Goal: Navigation & Orientation: Find specific page/section

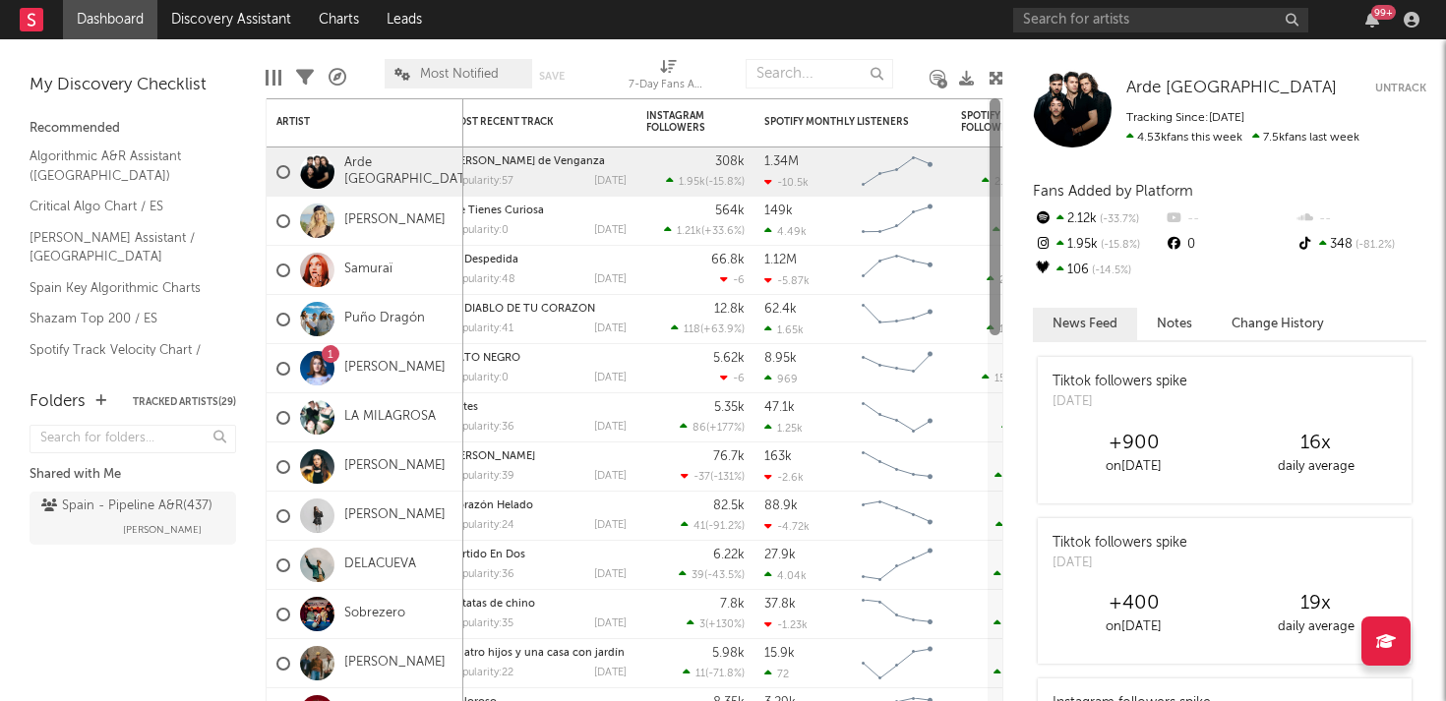
click at [1000, 144] on div at bounding box center [995, 216] width 11 height 237
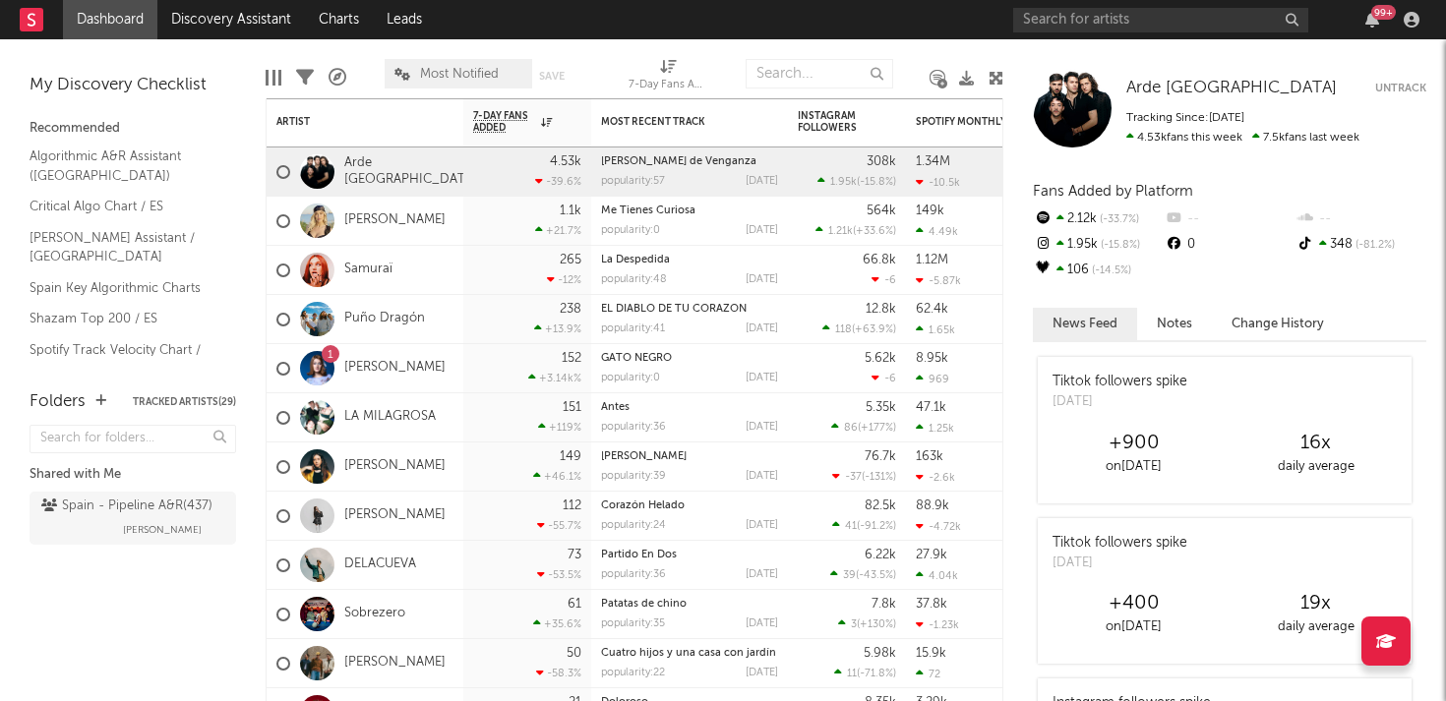
click at [1413, 86] on button "Untrack" at bounding box center [1400, 89] width 51 height 20
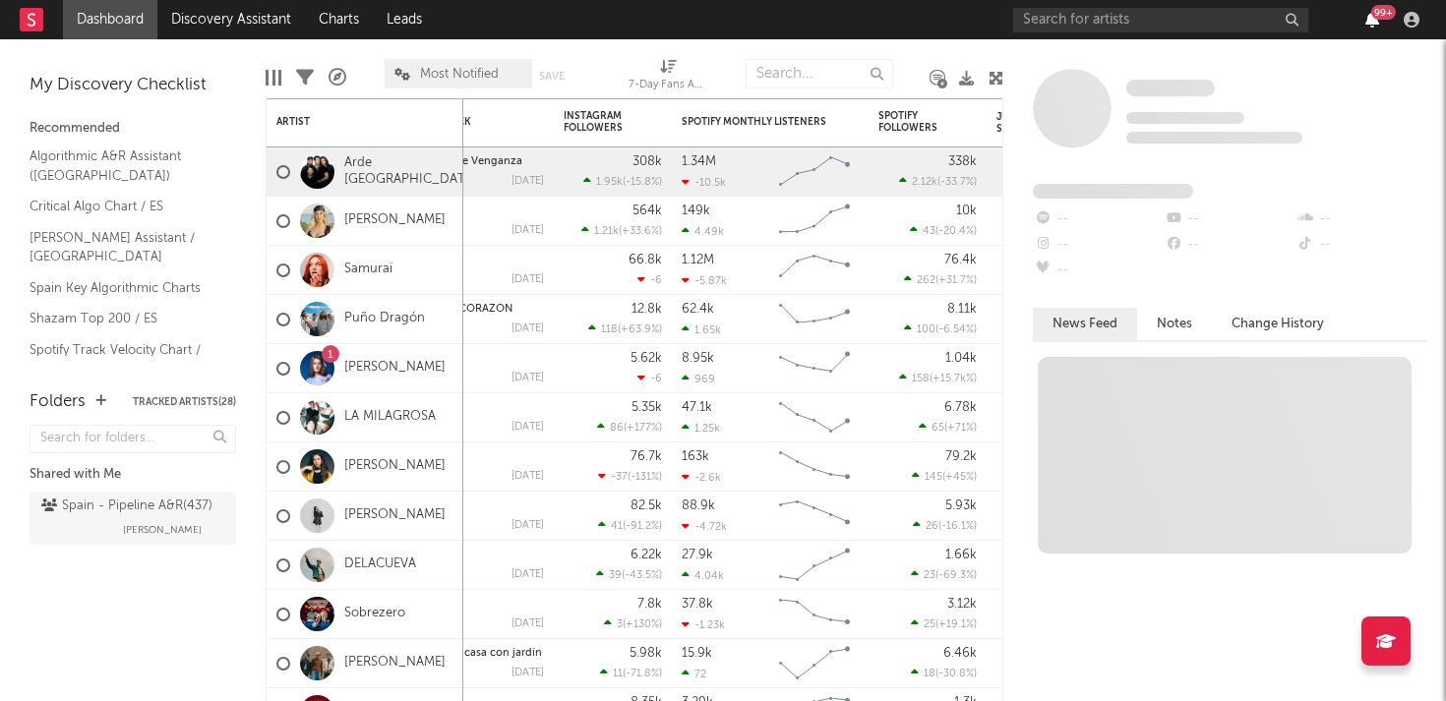
click at [1376, 21] on icon "button" at bounding box center [1372, 20] width 14 height 16
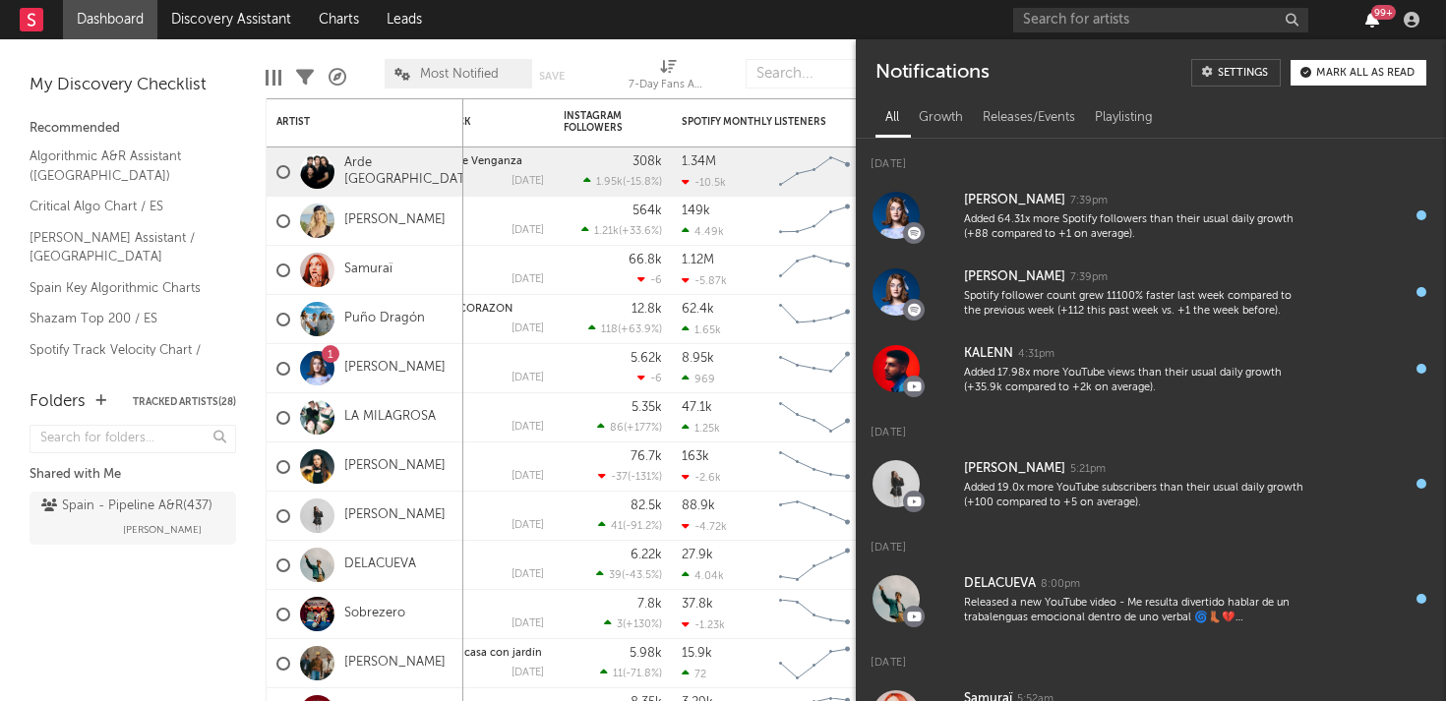
click at [1376, 21] on icon "button" at bounding box center [1372, 20] width 14 height 16
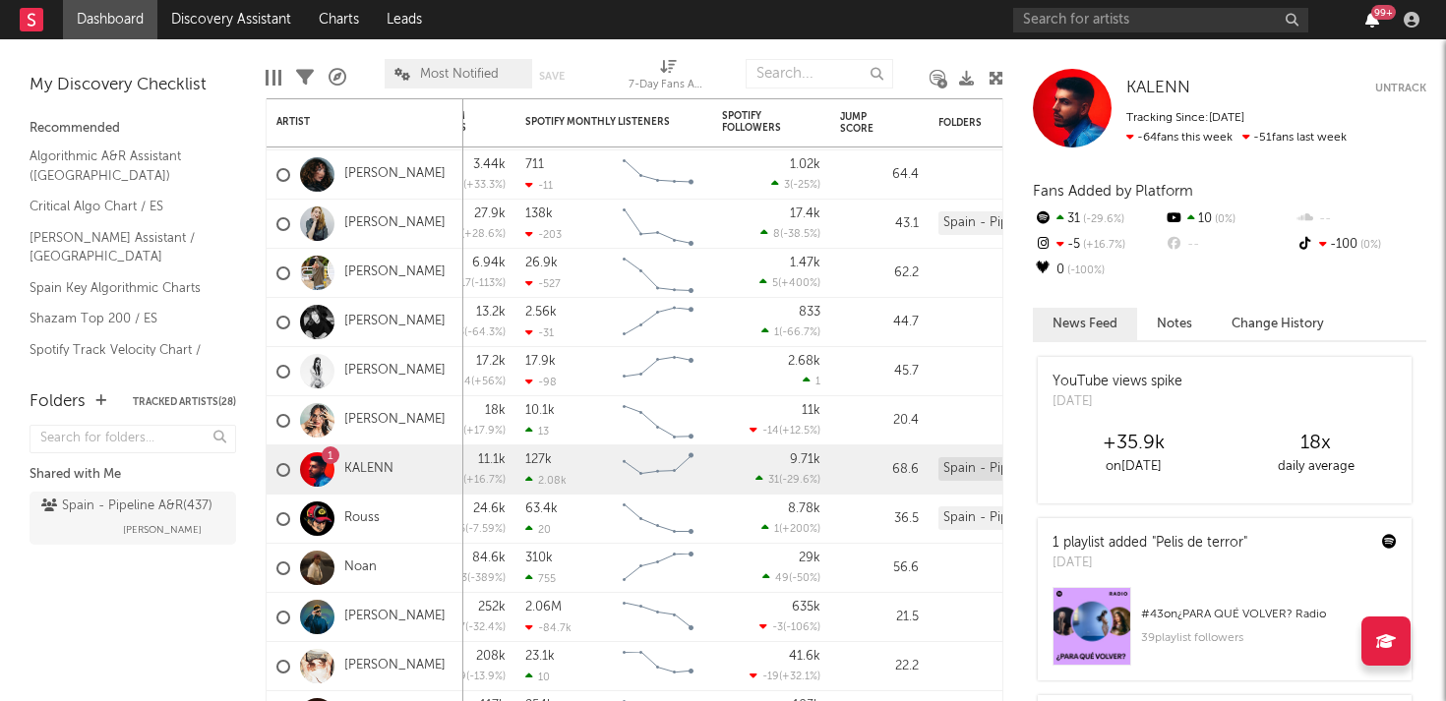
click at [1372, 18] on icon "button" at bounding box center [1372, 20] width 14 height 16
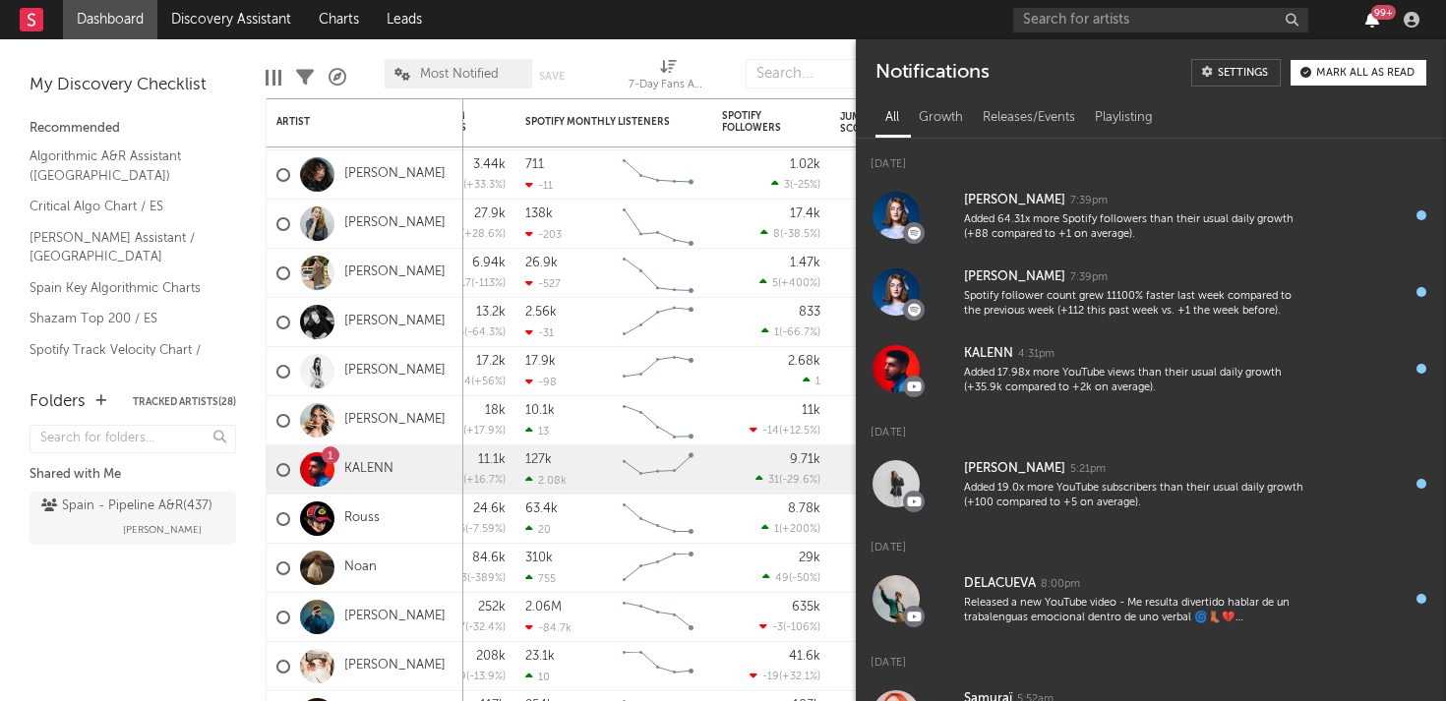
click at [1372, 18] on icon "button" at bounding box center [1372, 20] width 14 height 16
